Goal: Task Accomplishment & Management: Manage account settings

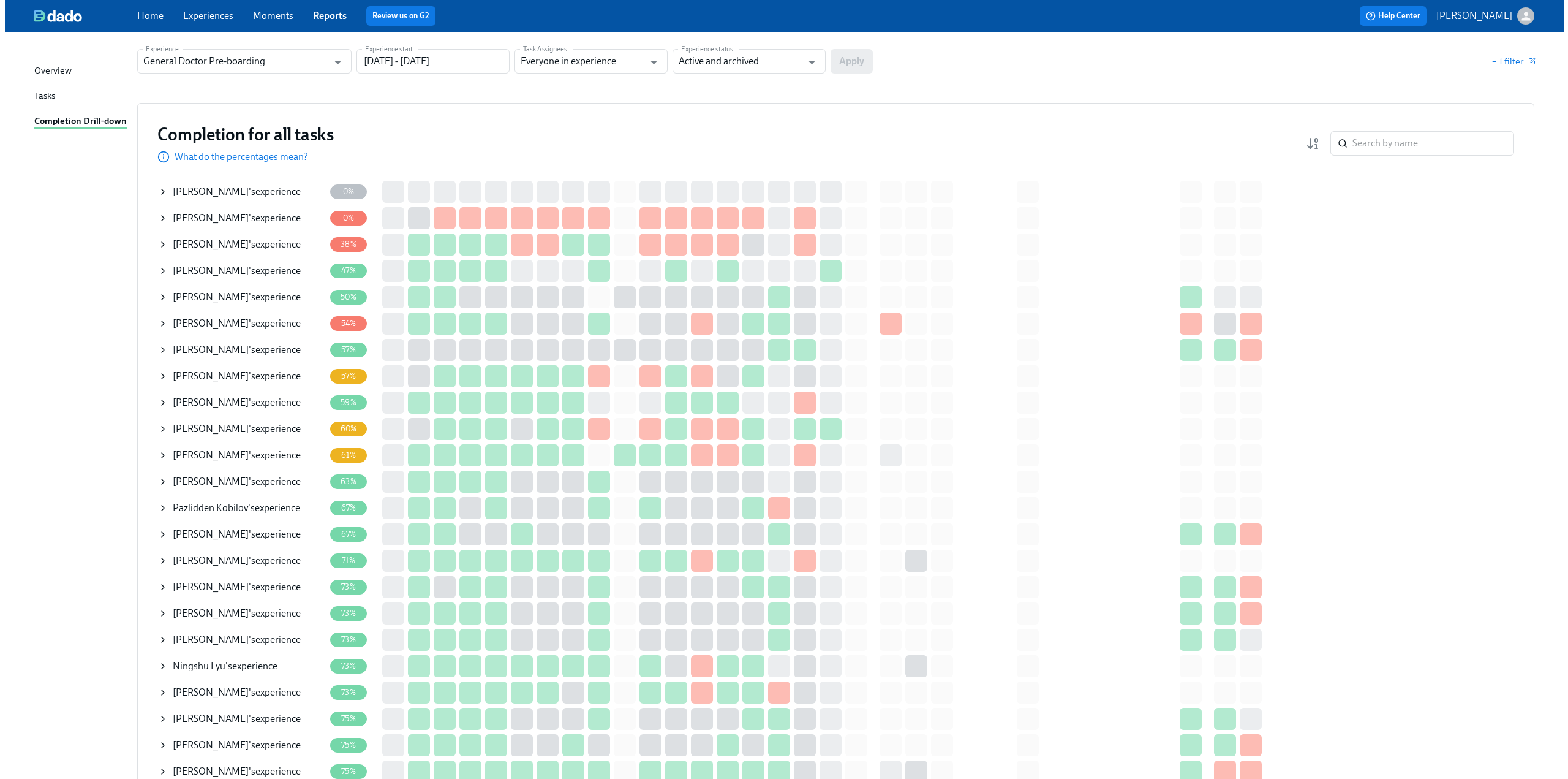
scroll to position [123, 0]
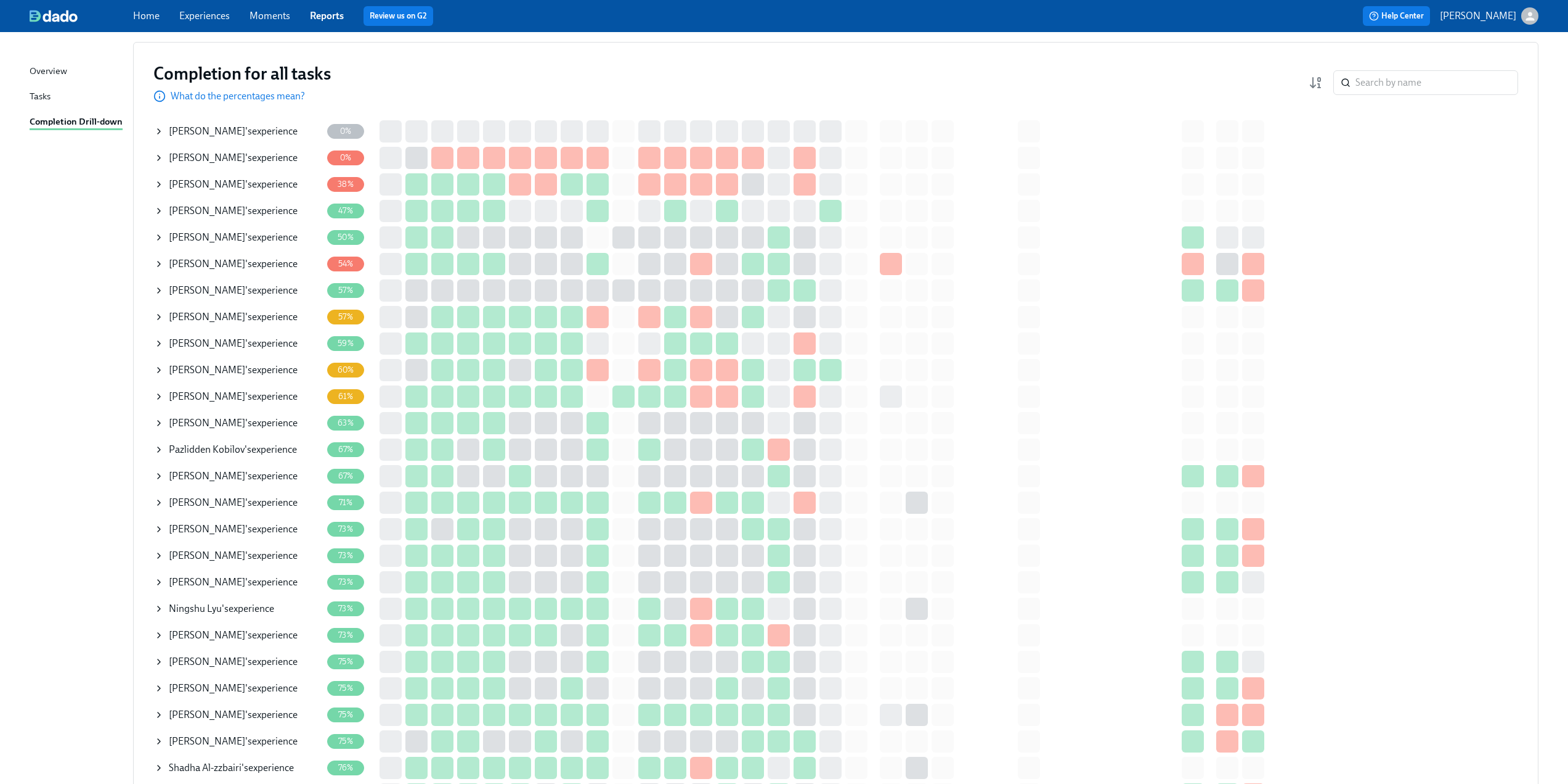
drag, startPoint x: 160, startPoint y: 344, endPoint x: 151, endPoint y: 329, distance: 17.5
click at [160, 344] on icon at bounding box center [158, 343] width 3 height 5
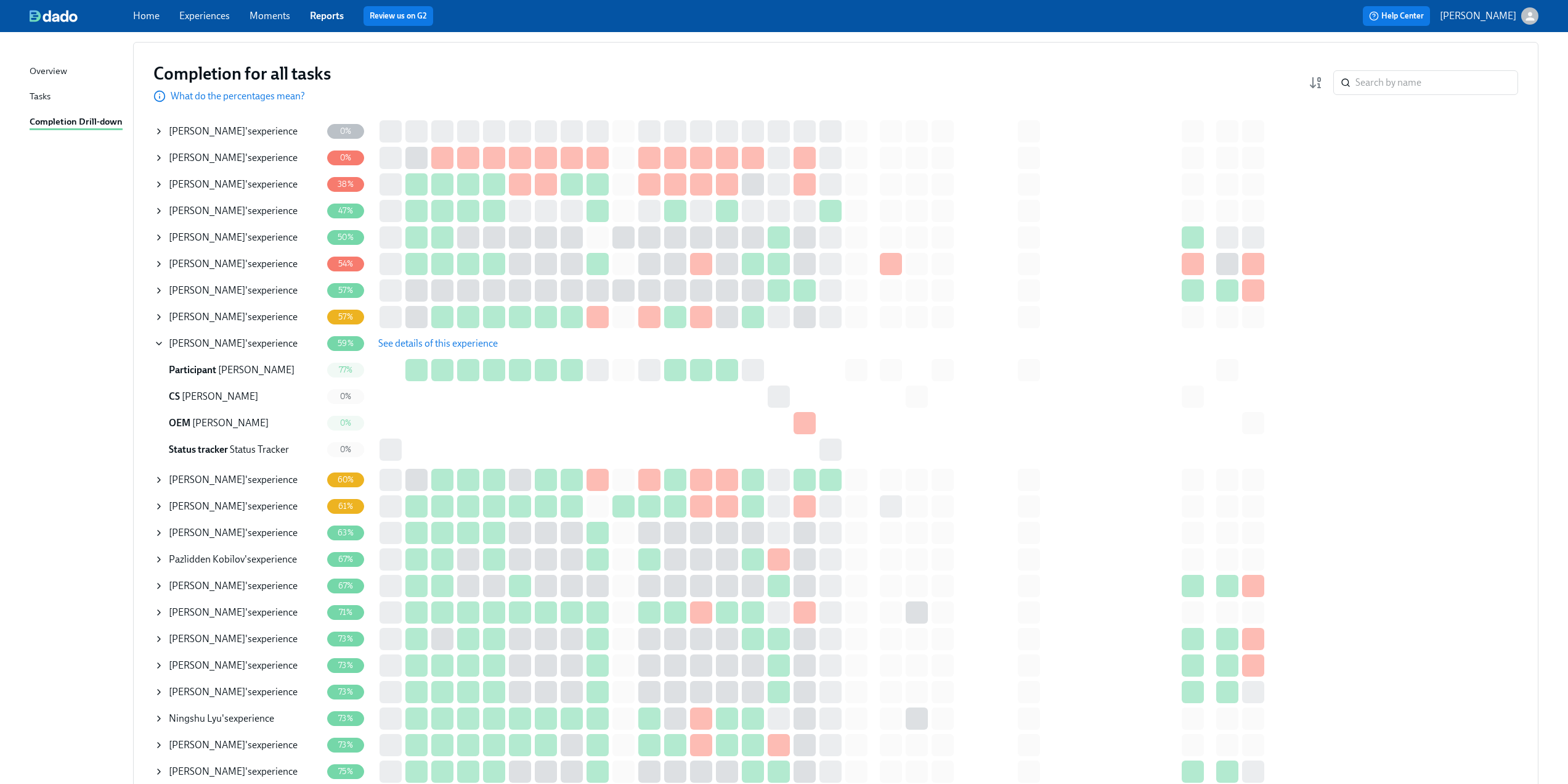
click at [412, 340] on span "See details of this experience" at bounding box center [438, 343] width 120 height 13
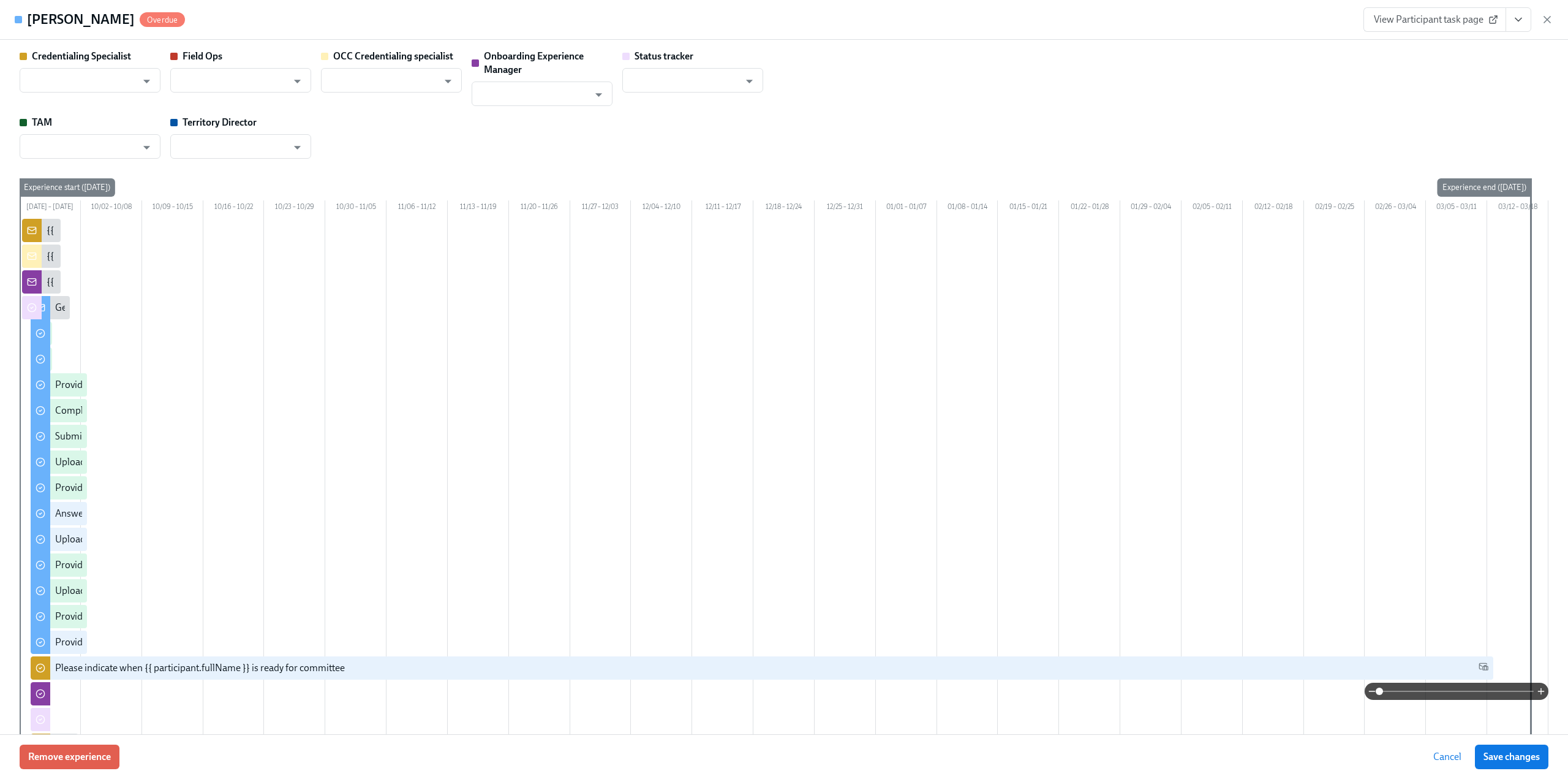
type input "[PERSON_NAME]"
type input "Status Tracker"
type input "[PERSON_NAME]"
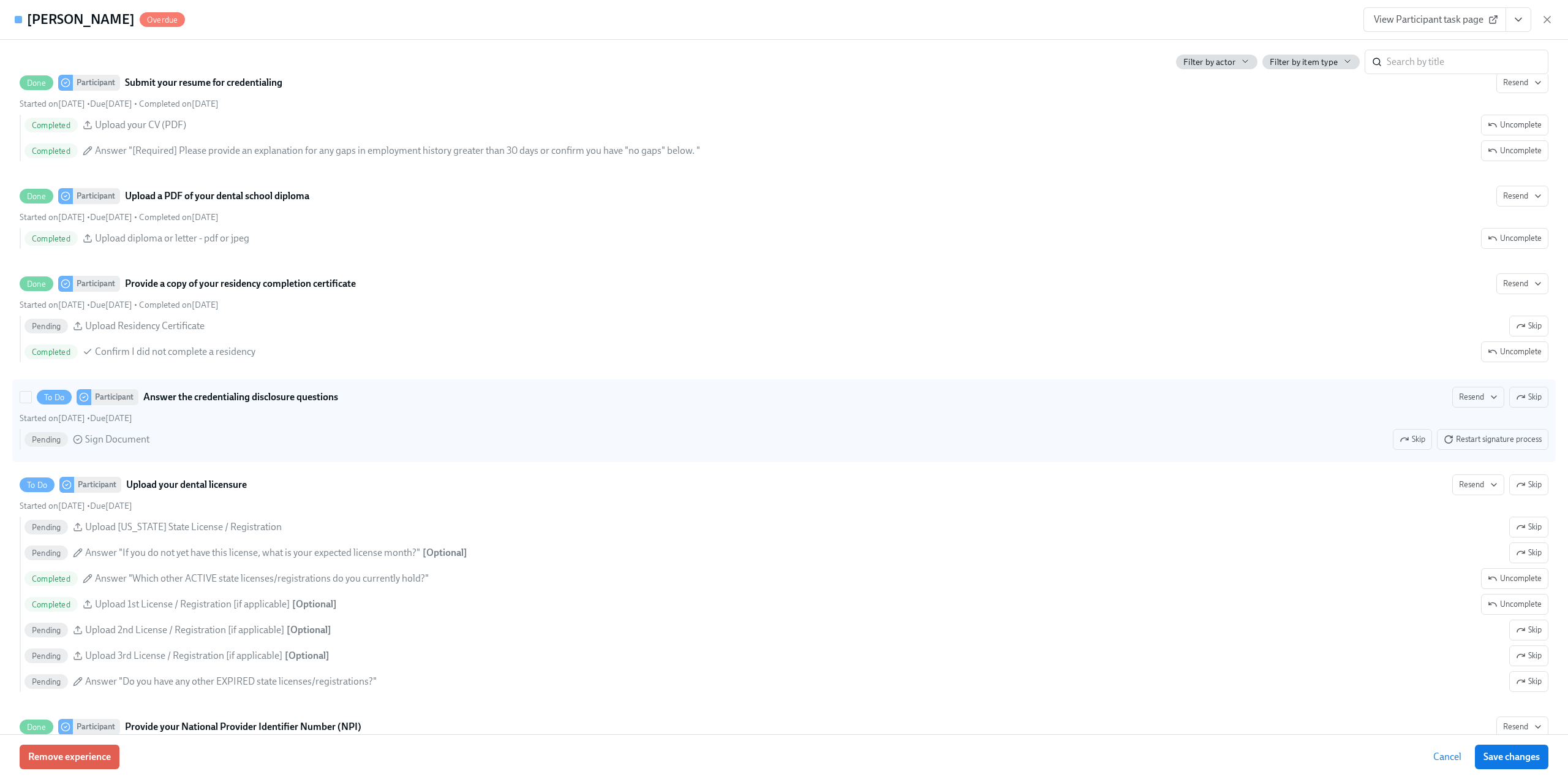
scroll to position [1960, 0]
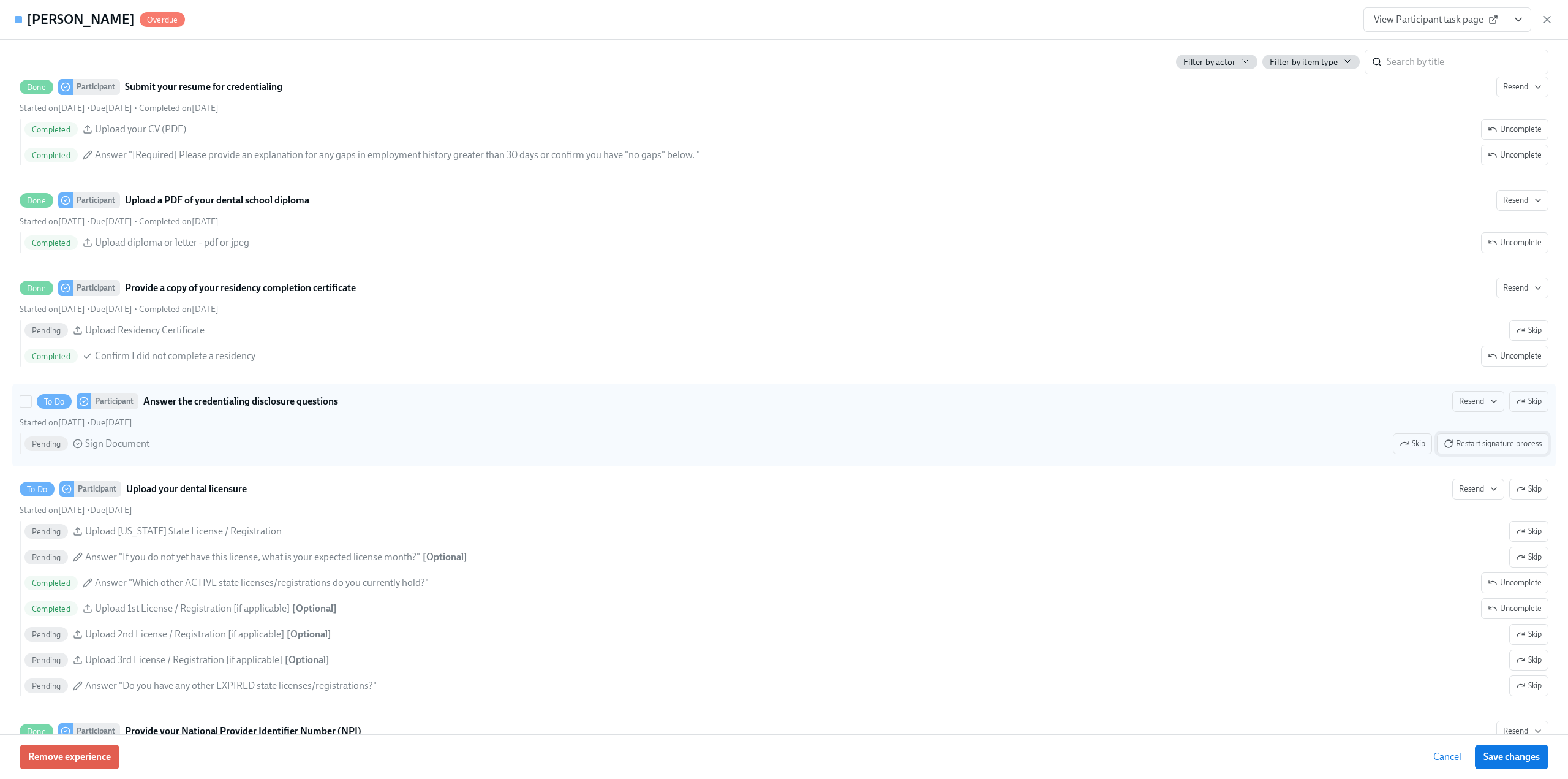
click at [1511, 450] on span "Restart signature process" at bounding box center [1492, 443] width 98 height 12
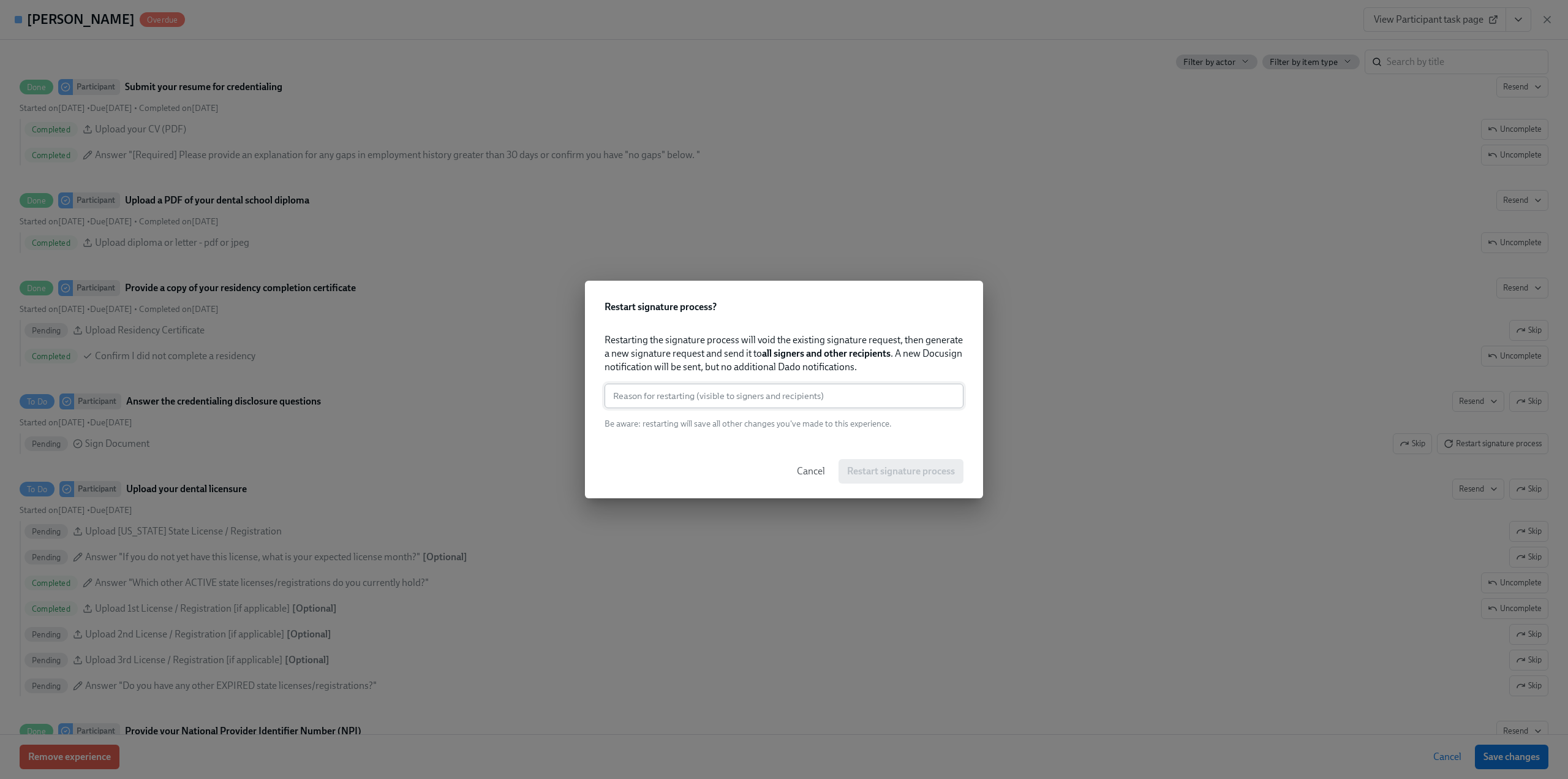
click at [706, 390] on input "text" at bounding box center [784, 396] width 359 height 25
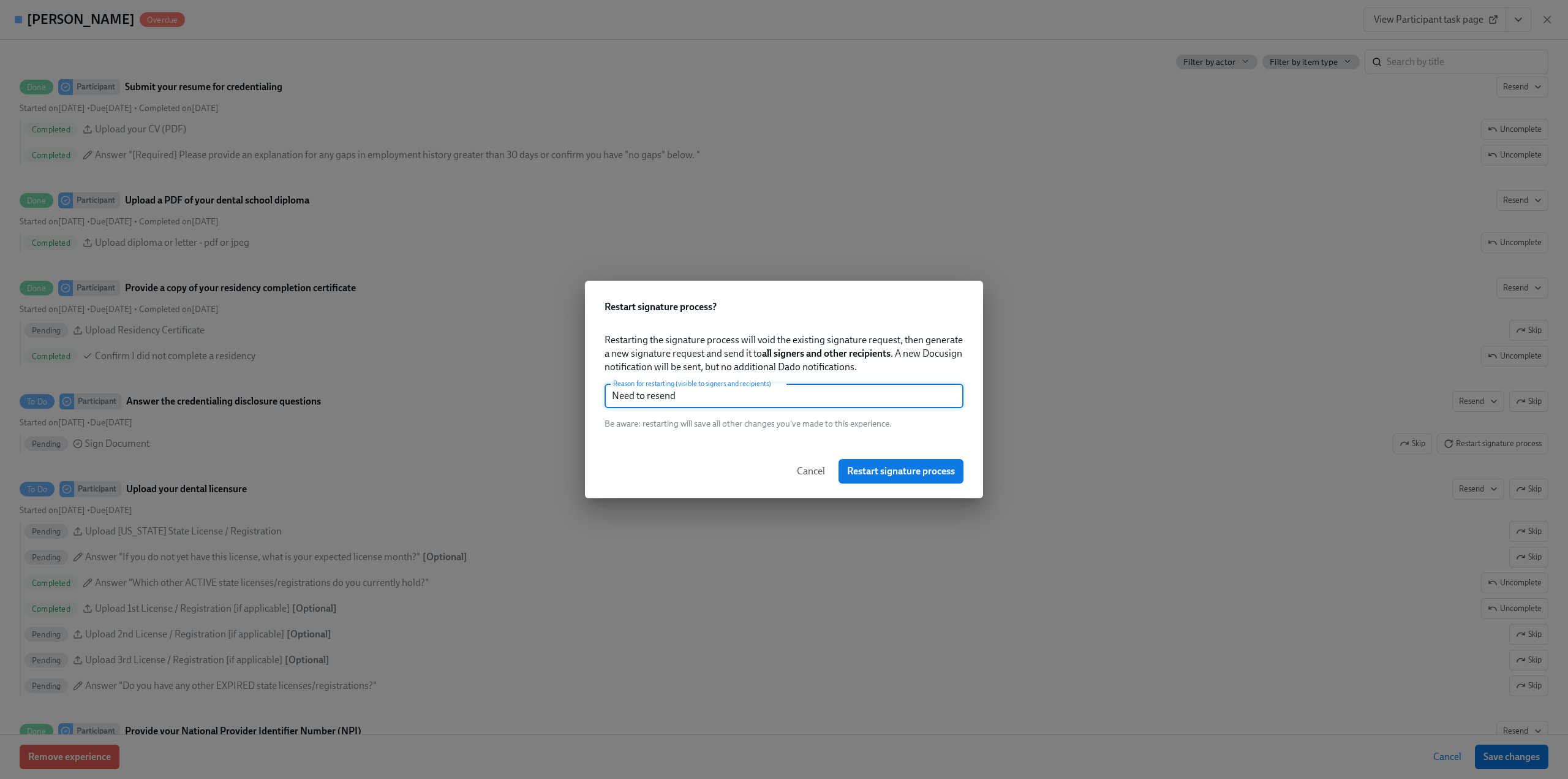
click at [721, 392] on input "Need to resend" at bounding box center [784, 396] width 359 height 25
type input "Need to resend"
click at [934, 477] on button "Restart signature process" at bounding box center [901, 471] width 125 height 25
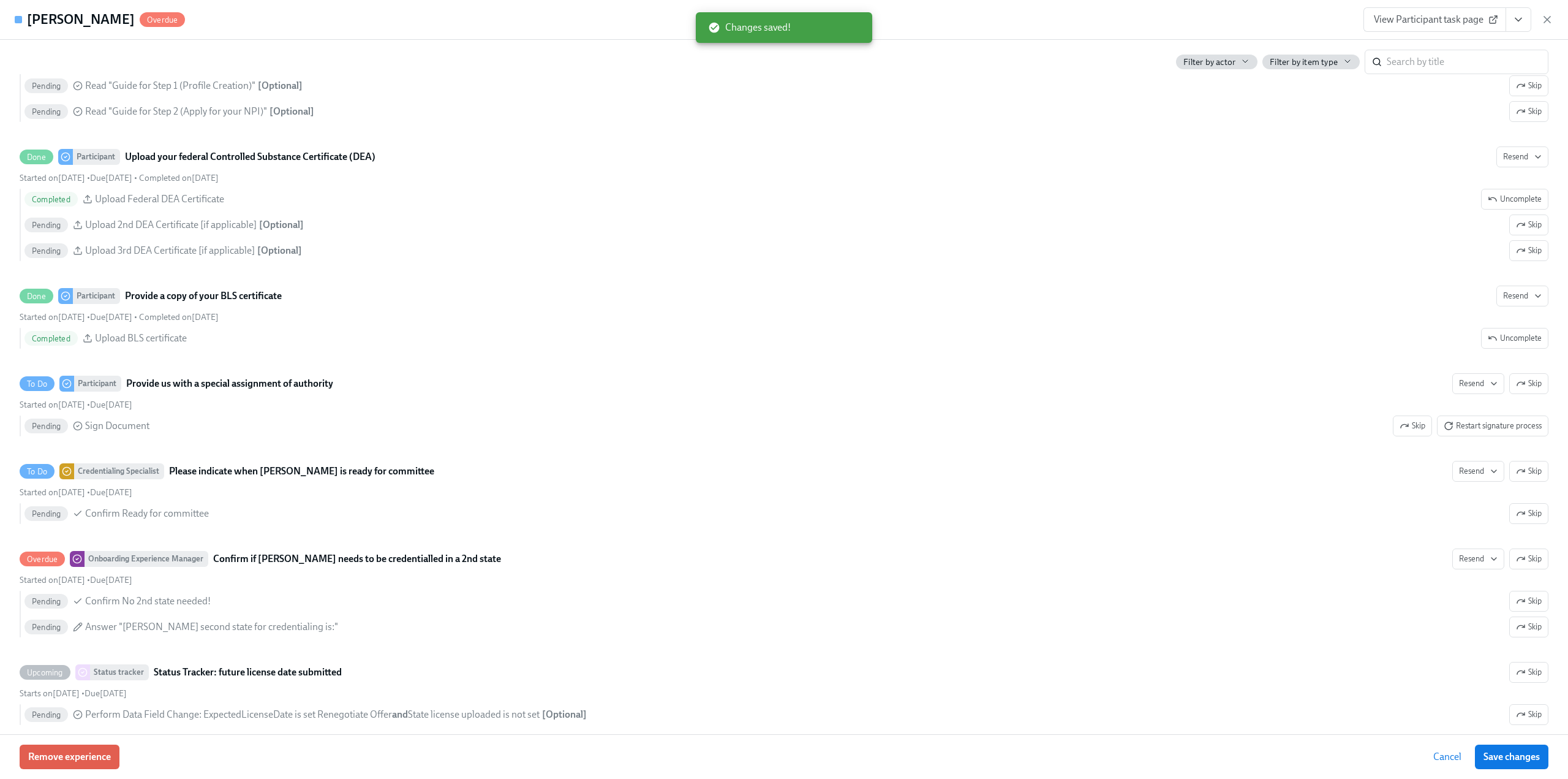
scroll to position [2695, 0]
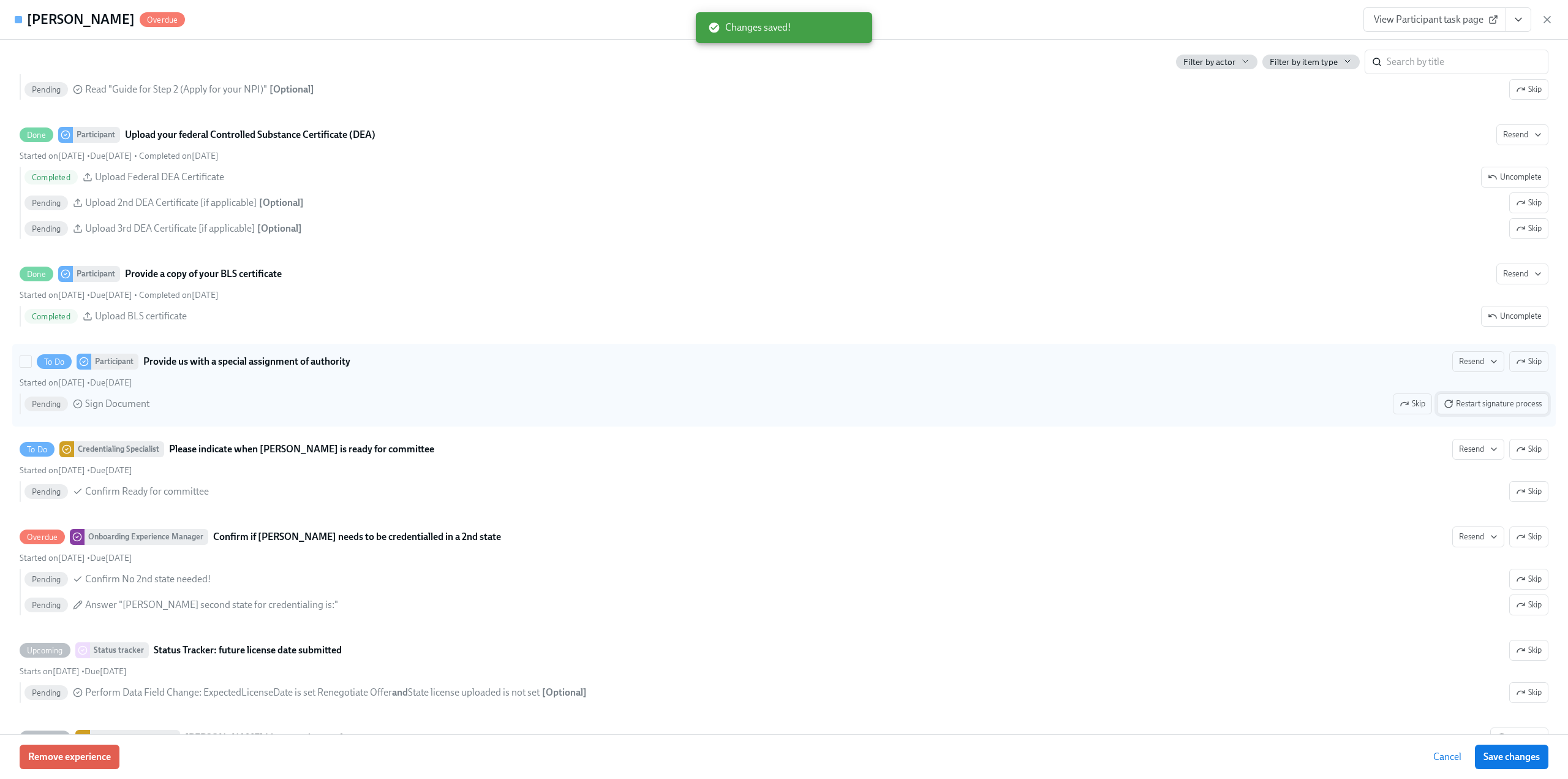
click at [1464, 410] on span "Restart signature process" at bounding box center [1492, 403] width 98 height 12
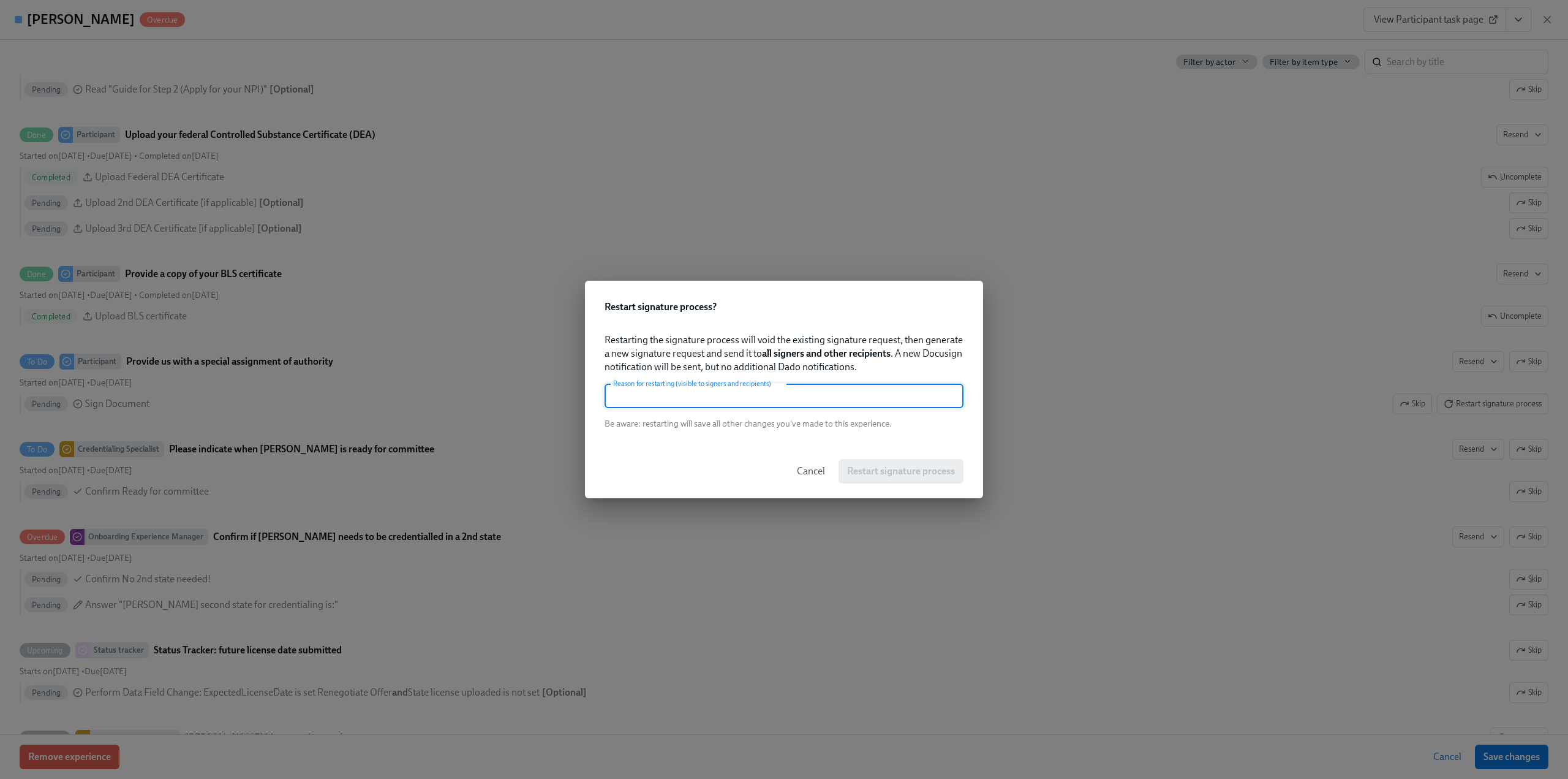
click at [763, 392] on input "text" at bounding box center [784, 396] width 359 height 25
paste input "Need to resend"
type input "Need to resend"
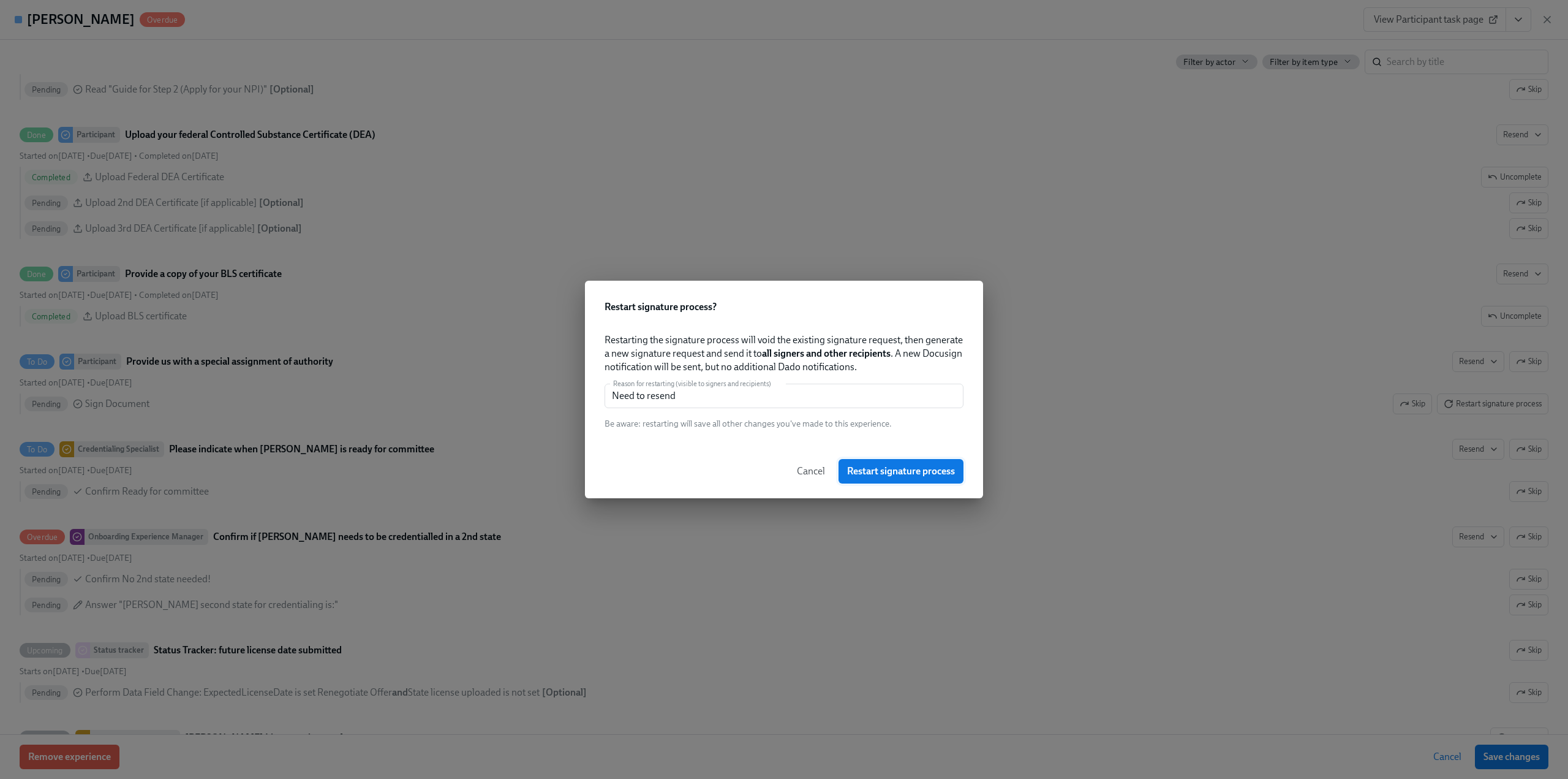
click at [872, 467] on span "Restart signature process" at bounding box center [901, 471] width 107 height 12
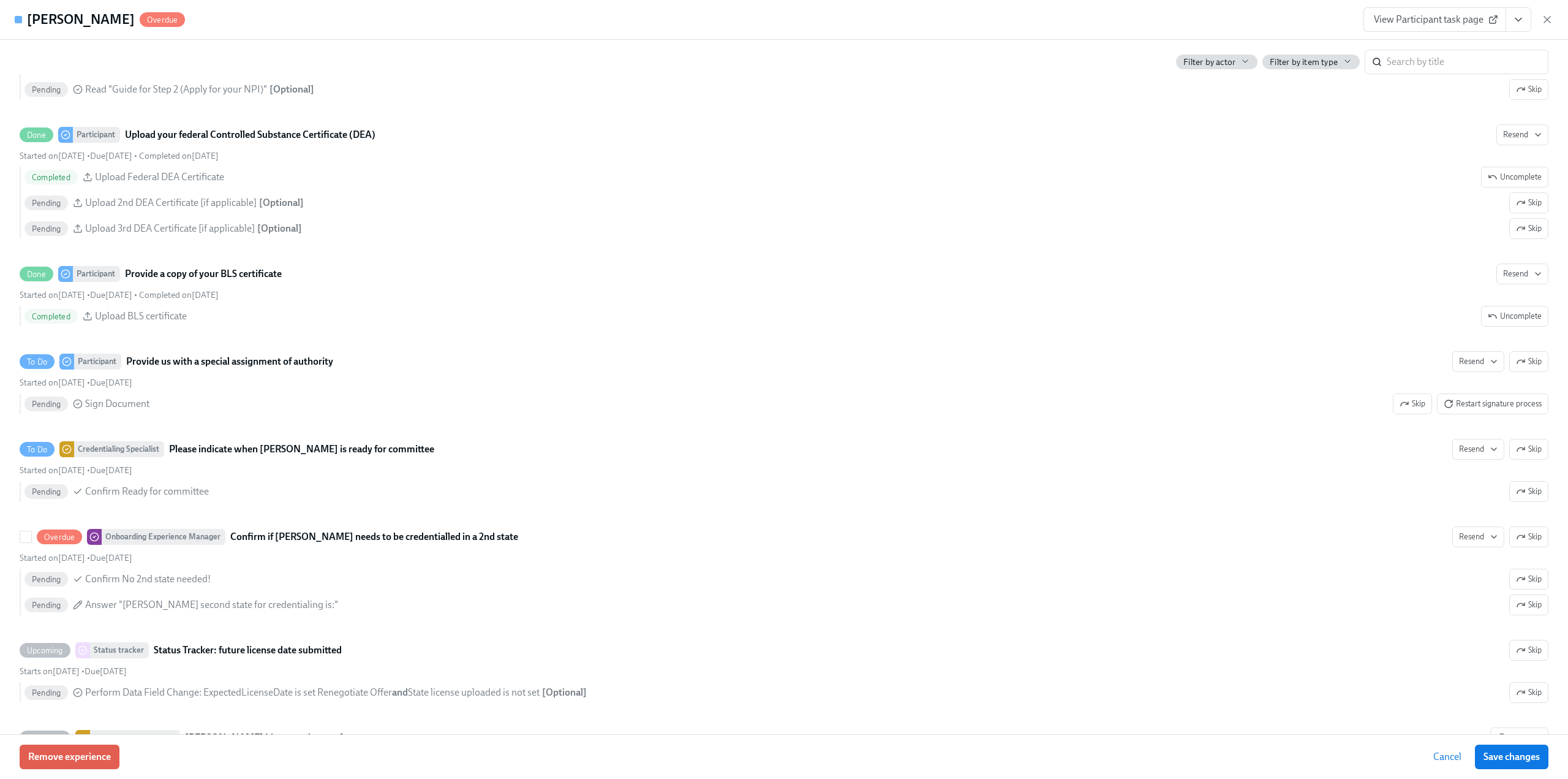
drag, startPoint x: 1513, startPoint y: 546, endPoint x: 986, endPoint y: 531, distance: 527.2
click at [1515, 541] on icon "button" at bounding box center [1520, 536] width 10 height 10
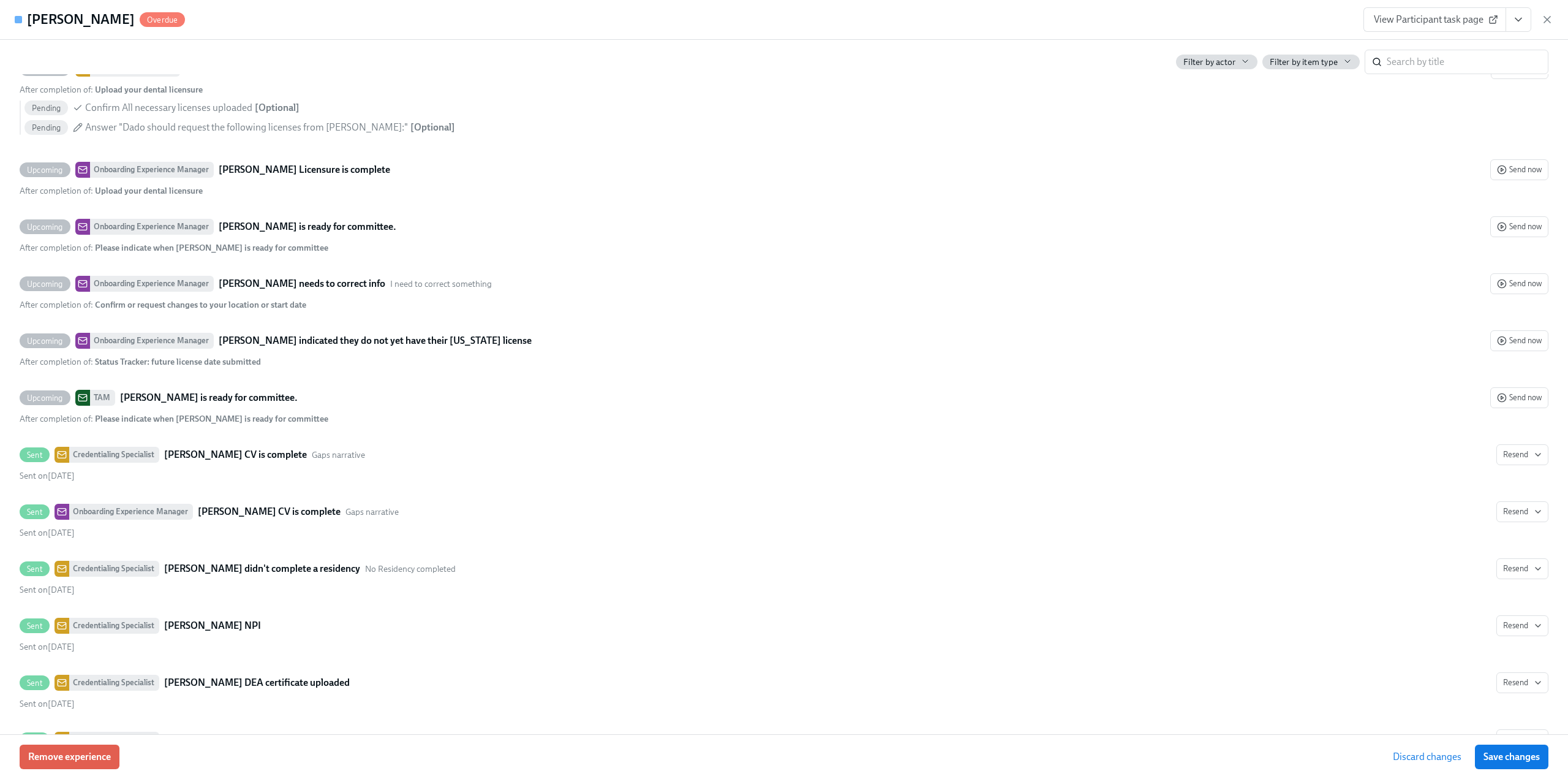
scroll to position [3675, 0]
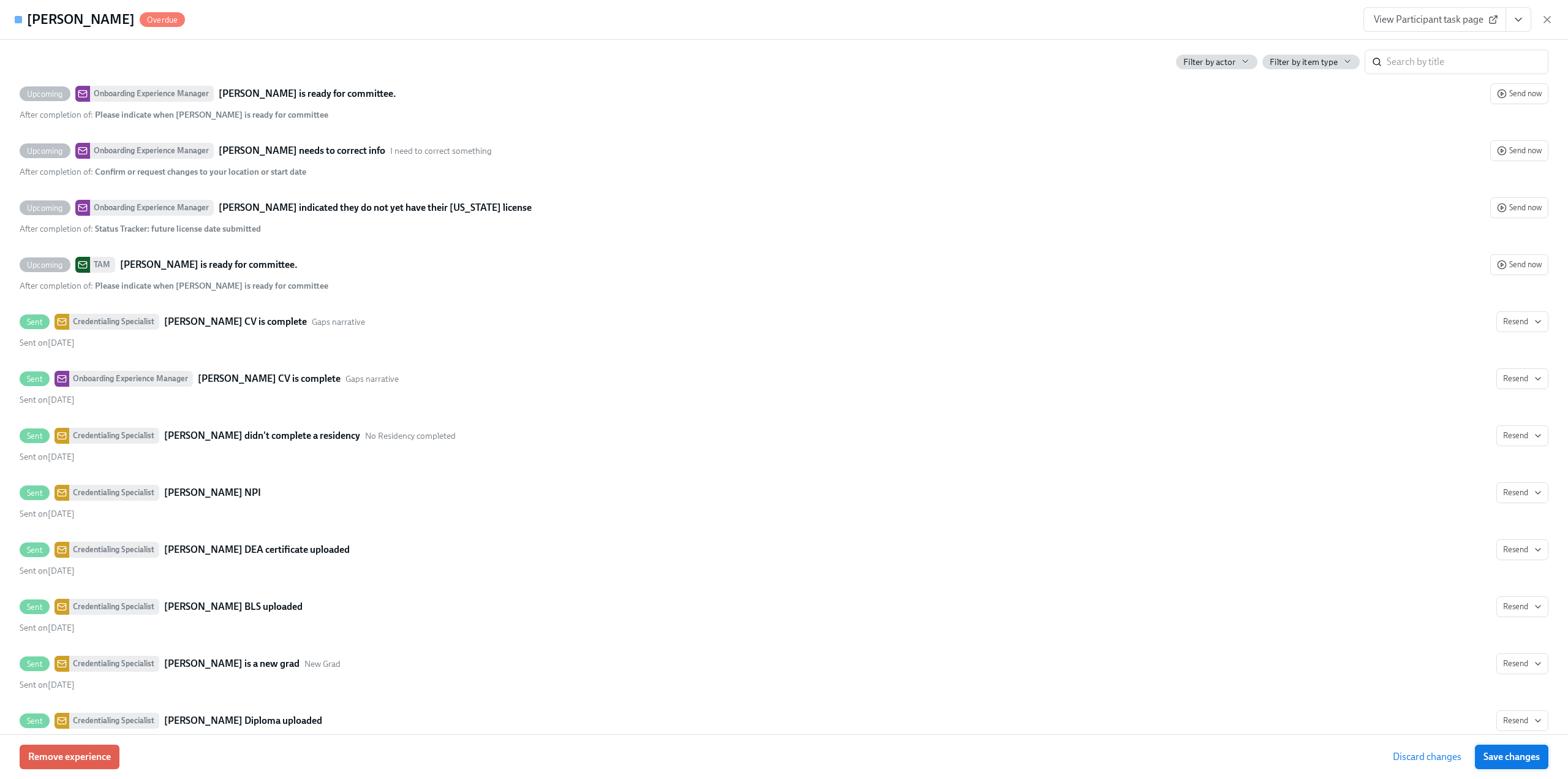
click at [1513, 748] on button "Save changes" at bounding box center [1511, 757] width 74 height 25
